Goal: Information Seeking & Learning: Understand process/instructions

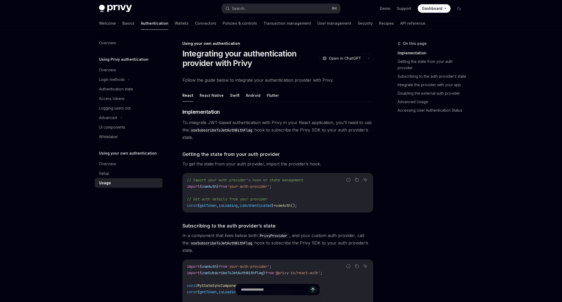
scroll to position [0, 0]
click at [104, 172] on div "Setup" at bounding box center [104, 173] width 10 height 6
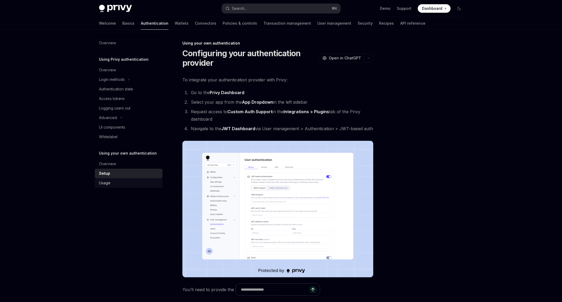
click at [109, 186] on link "Usage" at bounding box center [129, 183] width 68 height 10
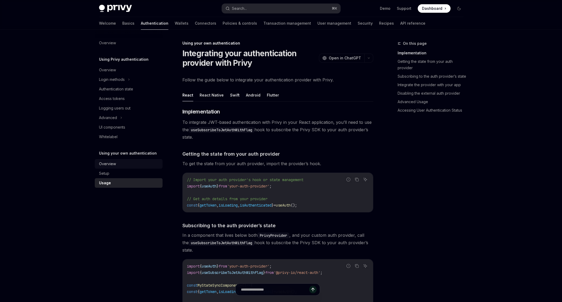
click at [103, 163] on div "Overview" at bounding box center [107, 163] width 17 height 6
type textarea "*"
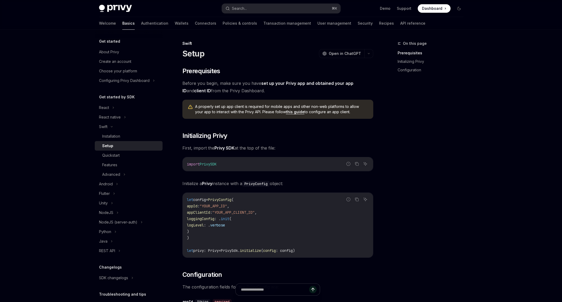
scroll to position [38, 0]
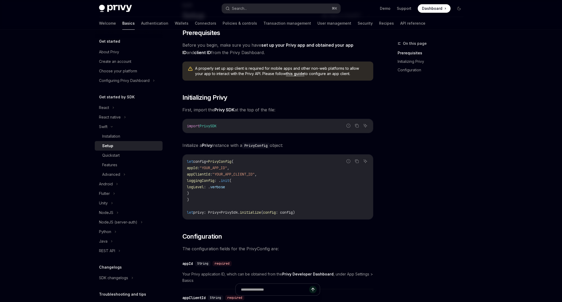
click at [429, 8] on span "Dashboard" at bounding box center [432, 8] width 20 height 5
